Goal: Information Seeking & Learning: Learn about a topic

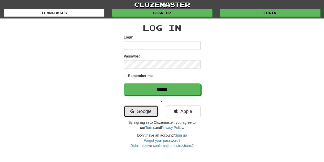
click at [131, 109] on icon at bounding box center [132, 111] width 4 height 5
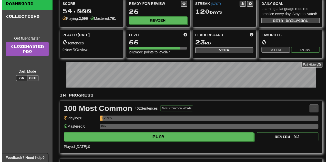
scroll to position [14, 0]
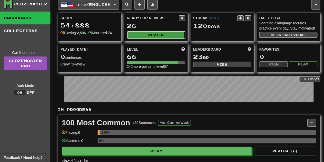
click at [147, 33] on button "Review" at bounding box center [156, 35] width 58 height 8
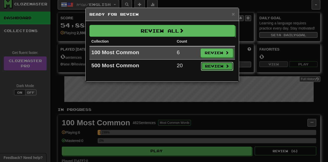
click at [216, 66] on button "Review" at bounding box center [217, 66] width 32 height 9
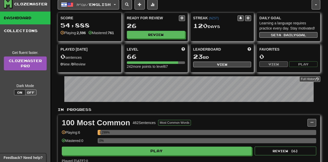
select select "**"
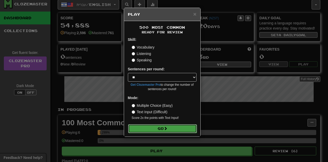
click at [158, 128] on button "Go" at bounding box center [162, 128] width 69 height 9
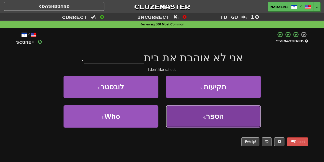
click at [204, 116] on small "4 ." at bounding box center [204, 117] width 3 height 4
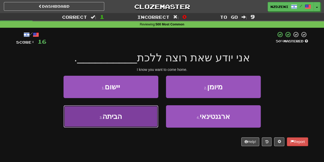
click at [129, 120] on button "3 . [GEOGRAPHIC_DATA]" at bounding box center [110, 116] width 95 height 22
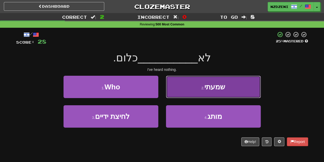
click at [204, 89] on small "2 ." at bounding box center [202, 88] width 3 height 4
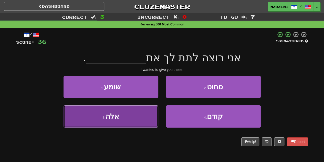
click at [124, 118] on button "3 . אלה" at bounding box center [110, 116] width 95 height 22
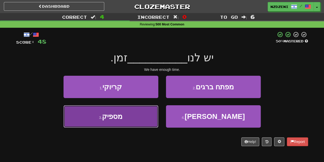
click at [131, 114] on button "3 . מספיק" at bounding box center [110, 116] width 95 height 22
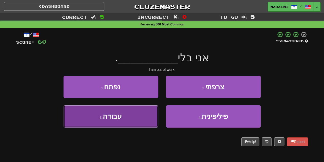
click at [129, 114] on button "3 . עבודה" at bounding box center [110, 116] width 95 height 22
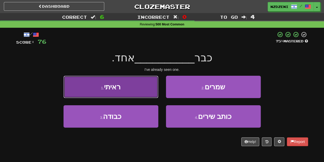
click at [129, 84] on button "1 . ראיתי" at bounding box center [110, 87] width 95 height 22
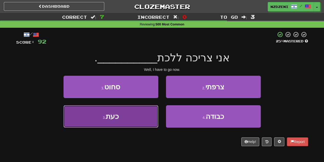
click at [130, 114] on button "3 . כעת" at bounding box center [110, 116] width 95 height 22
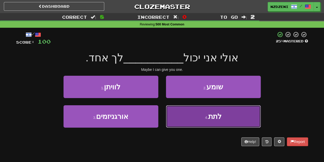
click at [191, 114] on button "4 . לתת" at bounding box center [213, 116] width 95 height 22
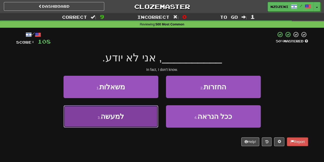
click at [129, 112] on button "3 . למעשה" at bounding box center [110, 116] width 95 height 22
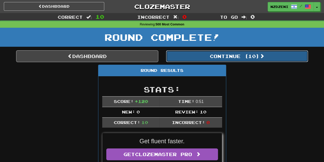
click at [211, 57] on button "Continue ( 10 )" at bounding box center [237, 56] width 142 height 12
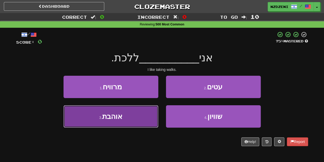
click at [131, 113] on button "3 . אוהבת" at bounding box center [110, 116] width 95 height 22
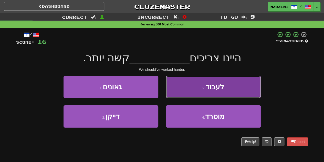
click at [197, 82] on button "2 . לעבוד" at bounding box center [213, 87] width 95 height 22
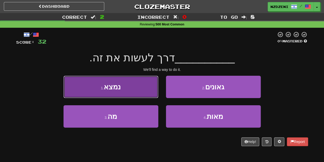
click at [125, 84] on button "1 . נמצא" at bounding box center [110, 87] width 95 height 22
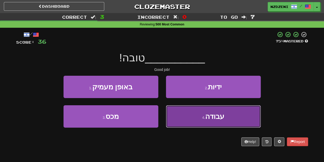
click at [199, 118] on button "4 . עבודה" at bounding box center [213, 116] width 95 height 22
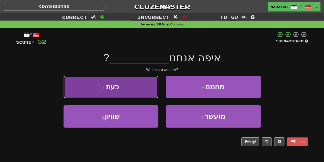
click at [136, 93] on button "1 . כעת" at bounding box center [110, 87] width 95 height 22
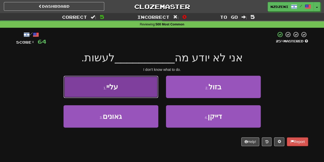
click at [125, 83] on button "1 . עליי" at bounding box center [110, 87] width 95 height 22
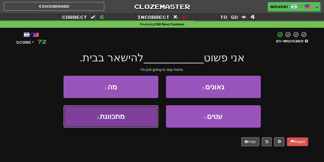
click at [133, 118] on button "3 . מתכוונת" at bounding box center [110, 116] width 95 height 22
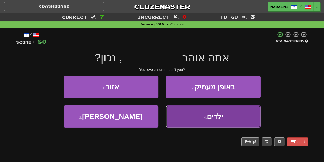
click at [199, 112] on button "4 . ילדים" at bounding box center [213, 116] width 95 height 22
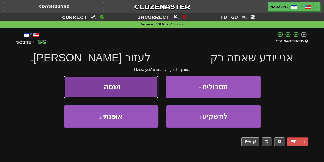
click at [120, 84] on span "מנסה" at bounding box center [112, 87] width 17 height 8
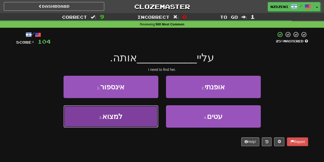
click at [118, 124] on button "3 . למצוא" at bounding box center [110, 116] width 95 height 22
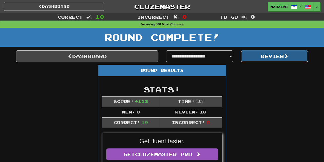
click at [259, 55] on button "Review" at bounding box center [274, 56] width 67 height 12
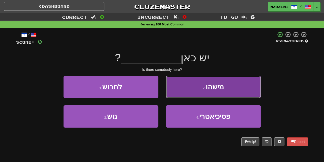
click at [203, 86] on small "2 ." at bounding box center [204, 88] width 3 height 4
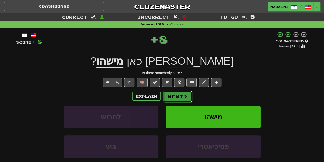
click at [178, 98] on button "Next" at bounding box center [177, 96] width 29 height 12
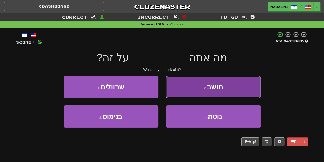
click at [199, 89] on button "2 . חושב" at bounding box center [213, 87] width 95 height 22
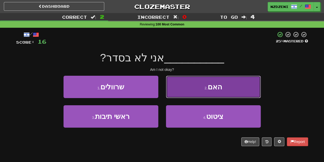
click at [197, 83] on button "2 . האם" at bounding box center [213, 87] width 95 height 22
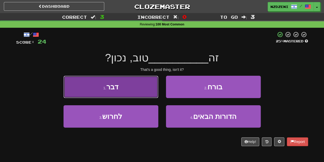
click at [125, 88] on button "1 . דבר" at bounding box center [110, 87] width 95 height 22
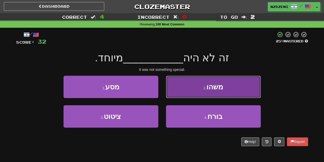
click at [197, 92] on button "2 . משהו" at bounding box center [213, 87] width 95 height 22
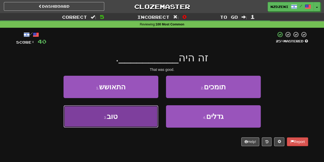
click at [124, 118] on button "3 . טוב" at bounding box center [110, 116] width 95 height 22
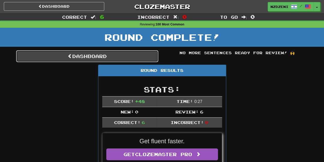
click at [115, 58] on link "Dashboard" at bounding box center [87, 56] width 142 height 12
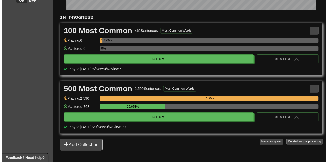
scroll to position [101, 0]
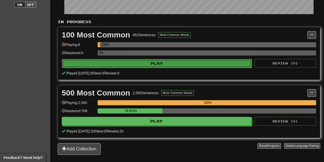
click at [141, 60] on button "Play" at bounding box center [157, 63] width 190 height 9
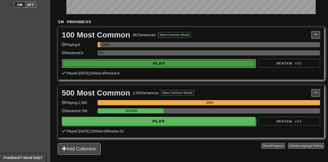
select select "**"
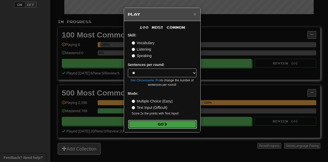
click at [140, 125] on button "Go" at bounding box center [162, 124] width 69 height 9
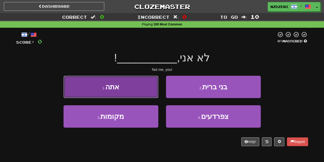
click at [137, 87] on button "1 . אתה" at bounding box center [110, 87] width 95 height 22
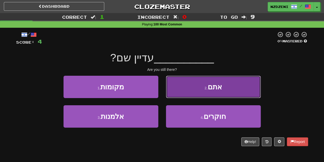
click at [204, 85] on button "2 . אתם" at bounding box center [213, 87] width 95 height 22
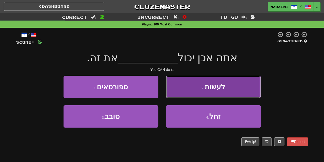
click at [203, 76] on button "2 . לעשות" at bounding box center [213, 87] width 95 height 22
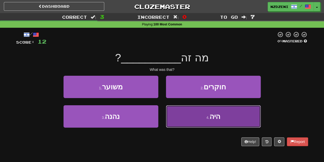
click at [201, 116] on button "4 . היה" at bounding box center [213, 116] width 95 height 22
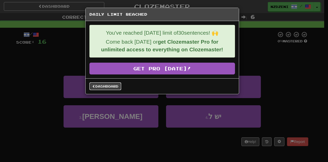
click at [110, 88] on link "Dashboard" at bounding box center [105, 86] width 32 height 8
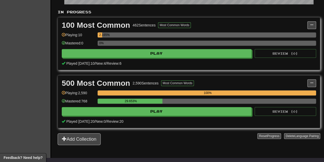
scroll to position [111, 0]
